Goal: Task Accomplishment & Management: Use online tool/utility

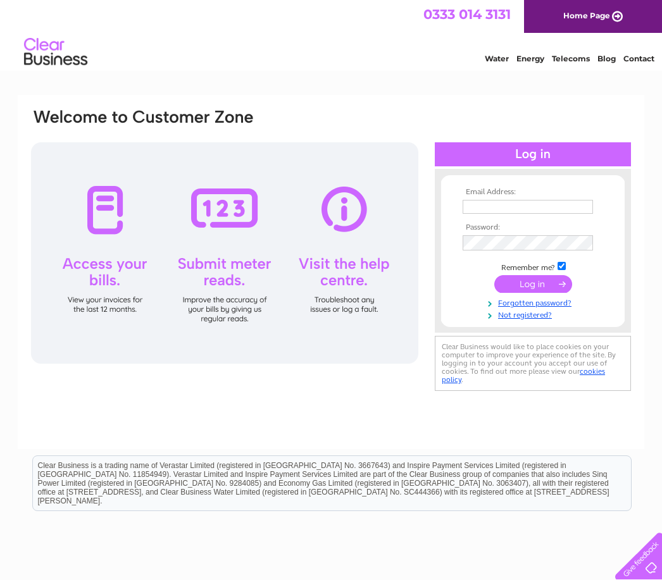
click at [526, 206] on input "text" at bounding box center [528, 207] width 130 height 14
type input "[EMAIL_ADDRESS][DOMAIN_NAME]"
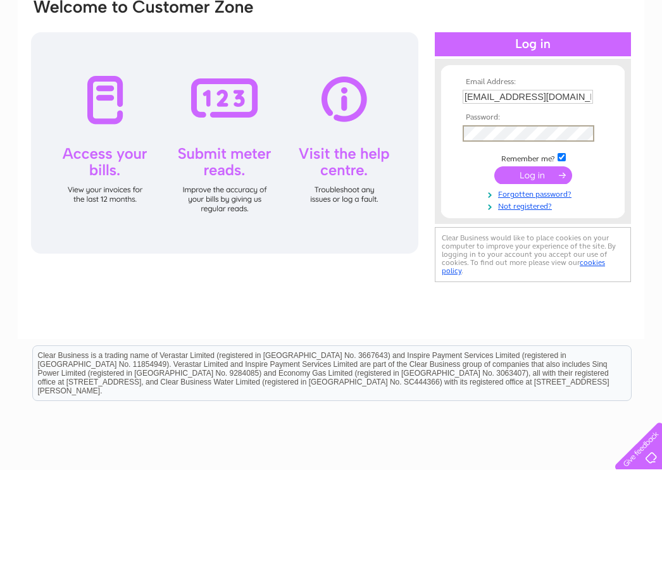
click at [542, 298] on link "Forgotten password?" at bounding box center [535, 304] width 144 height 12
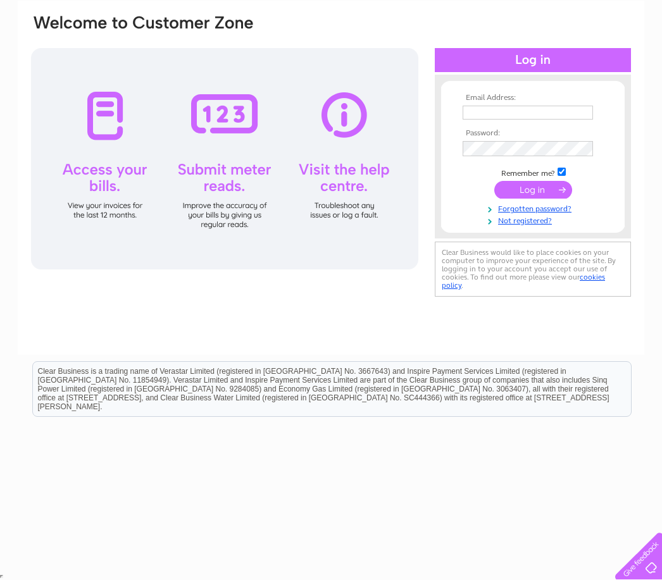
click at [540, 108] on input "text" at bounding box center [528, 113] width 130 height 14
type input "[EMAIL_ADDRESS][DOMAIN_NAME]"
click at [545, 197] on input "submit" at bounding box center [533, 191] width 78 height 18
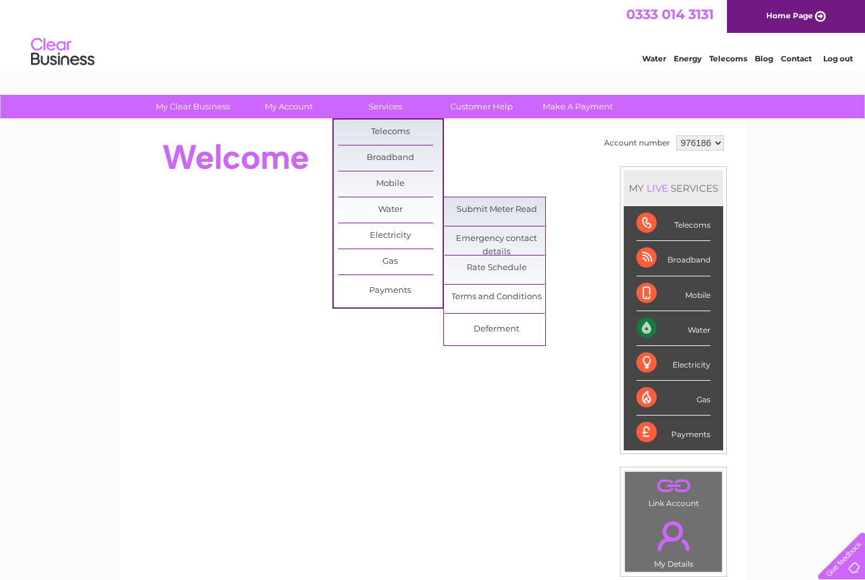
click at [517, 213] on link "Submit Meter Read" at bounding box center [496, 209] width 104 height 25
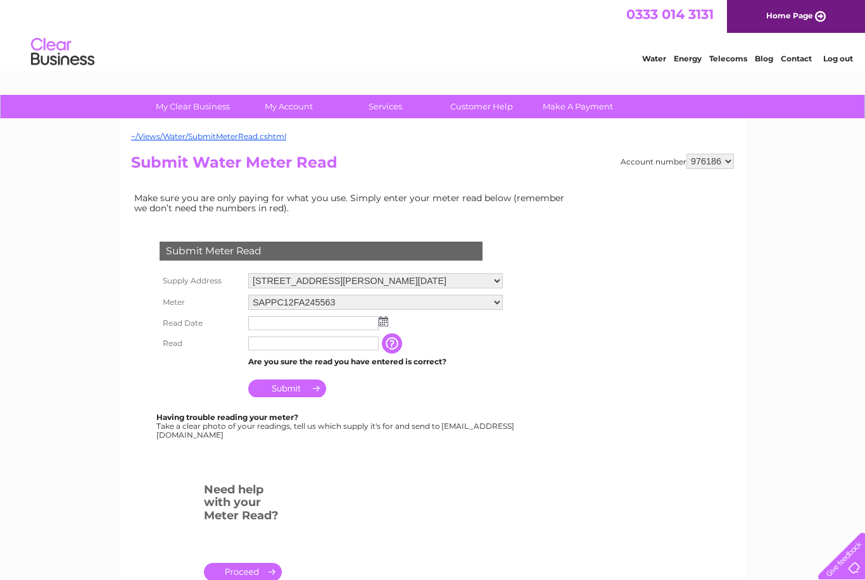
click at [361, 324] on input "text" at bounding box center [313, 324] width 130 height 14
click at [393, 320] on td at bounding box center [375, 324] width 261 height 22
click at [380, 322] on img at bounding box center [383, 322] width 9 height 10
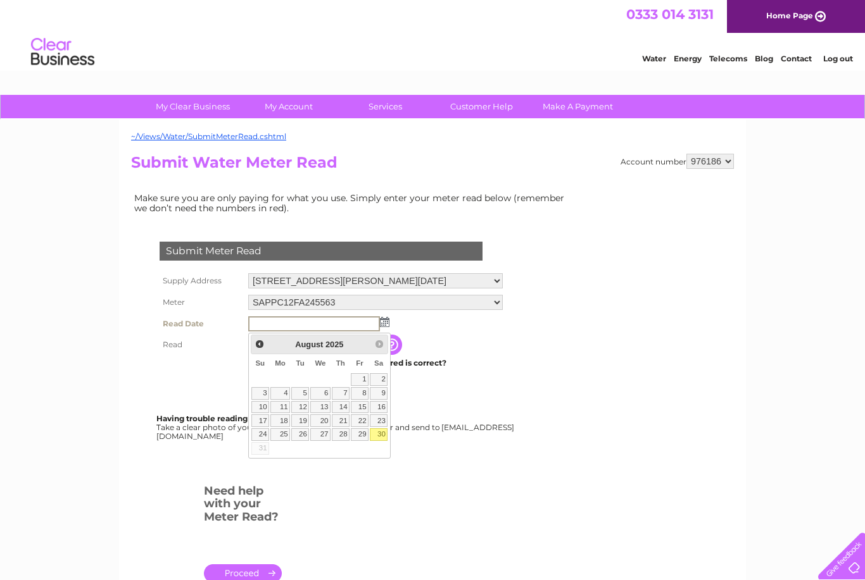
click at [380, 431] on link "30" at bounding box center [379, 435] width 18 height 13
type input "2025/08/30"
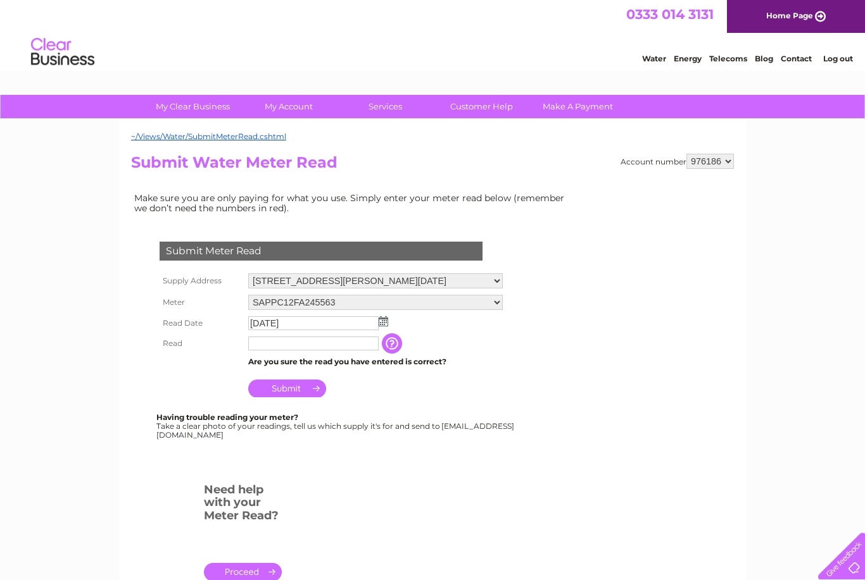
click at [323, 347] on input "text" at bounding box center [313, 344] width 130 height 14
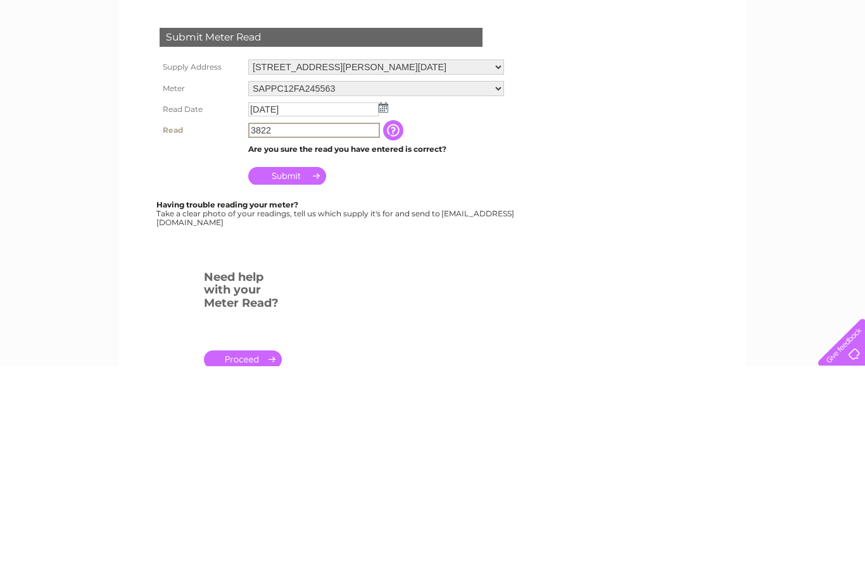
type input "3822"
click at [301, 381] on input "Submit" at bounding box center [287, 390] width 78 height 18
